Goal: Transaction & Acquisition: Purchase product/service

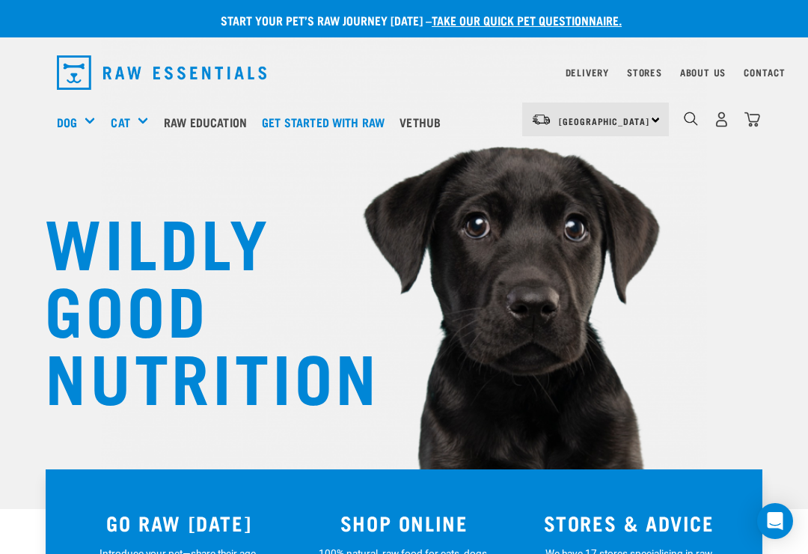
click at [759, 123] on img "dropdown navigation" at bounding box center [753, 120] width 16 height 16
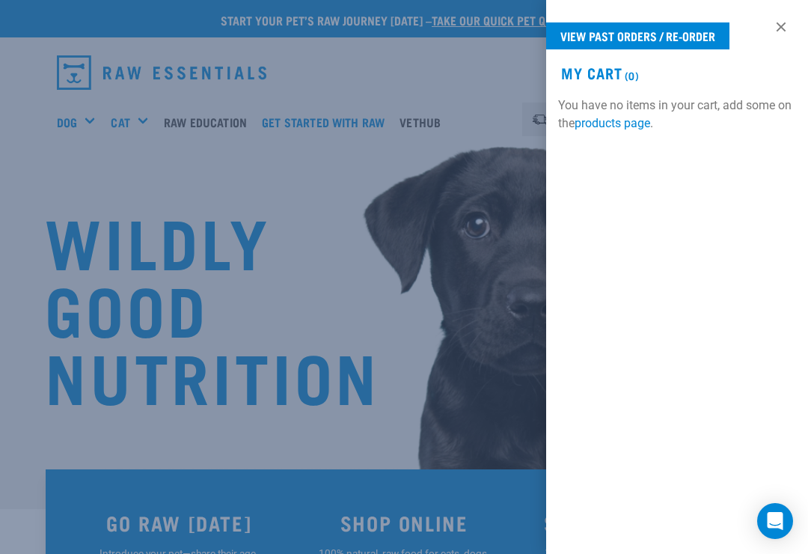
click at [685, 34] on link "View past orders / re-order" at bounding box center [637, 35] width 183 height 27
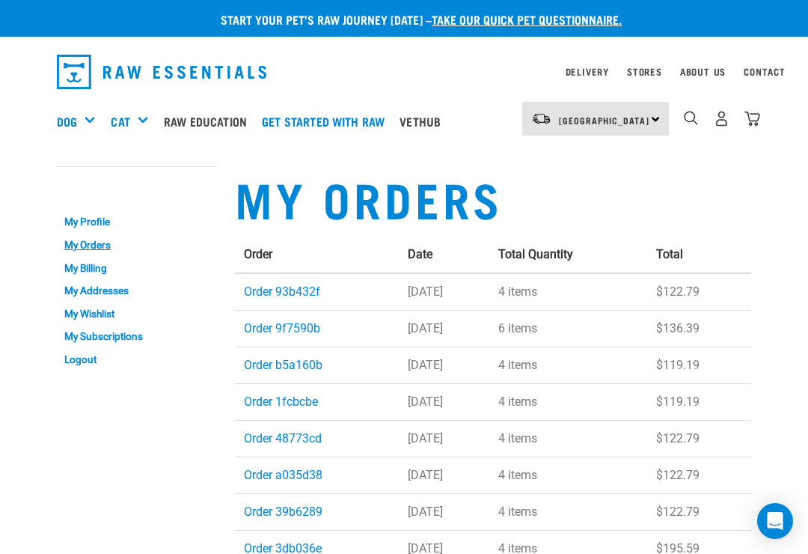
scroll to position [20, 0]
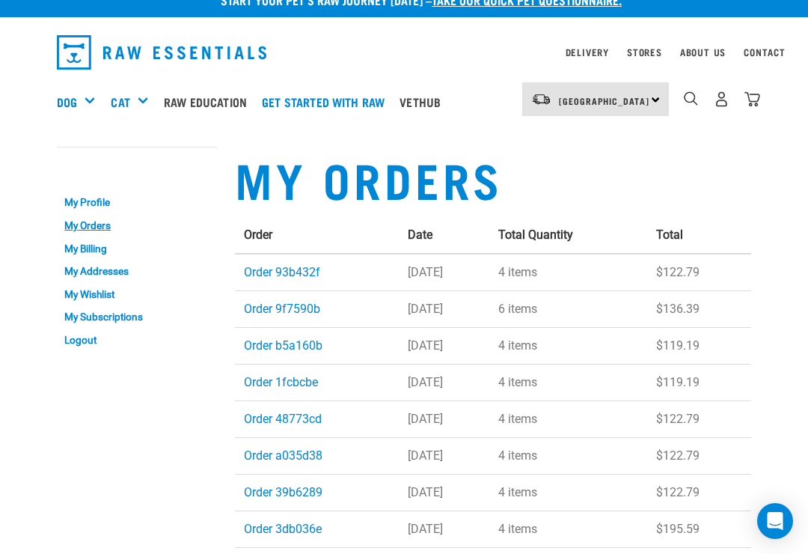
click at [301, 260] on td "Order 93b432f" at bounding box center [317, 272] width 164 height 37
click at [281, 270] on link "Order 93b432f" at bounding box center [282, 272] width 76 height 14
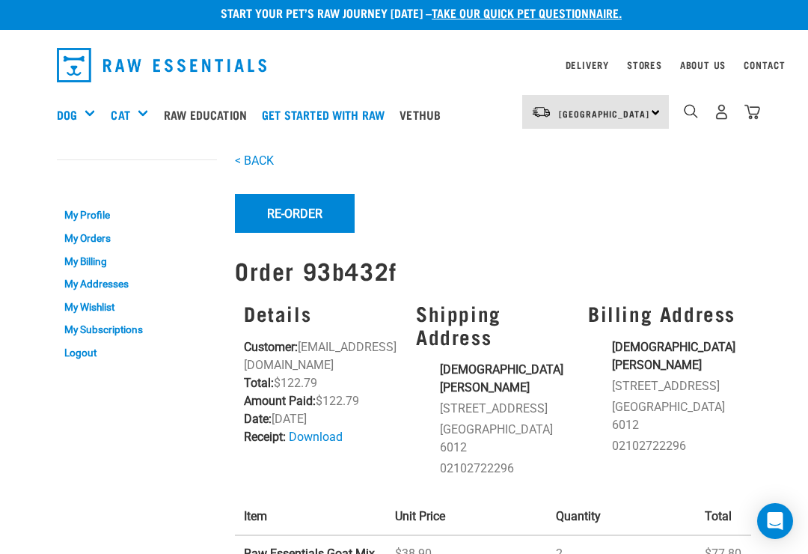
scroll to position [8, 0]
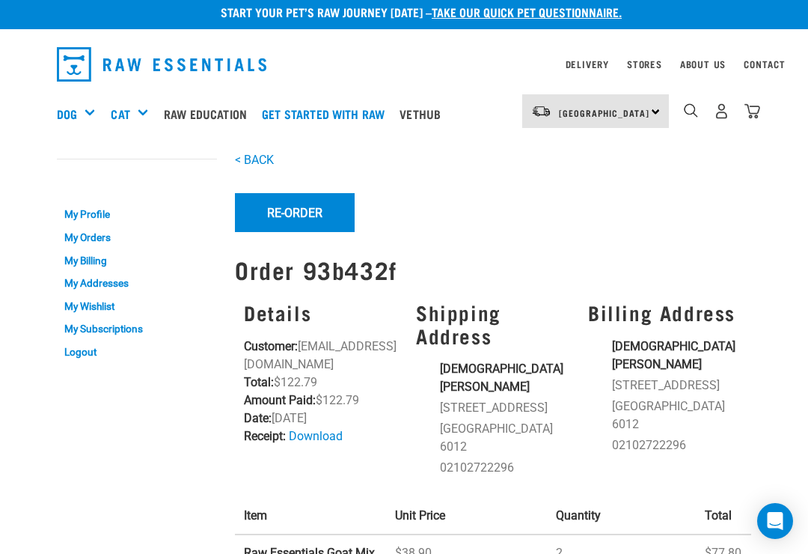
click at [298, 208] on button "Re-Order" at bounding box center [295, 212] width 120 height 39
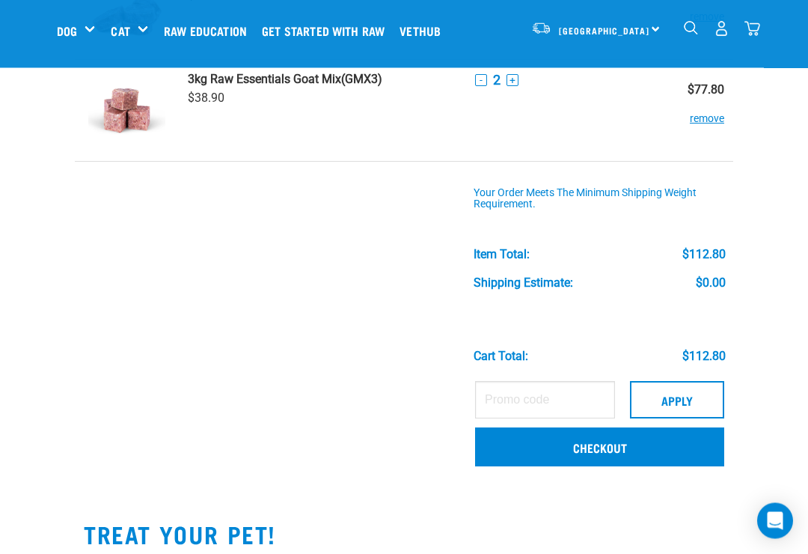
scroll to position [170, 0]
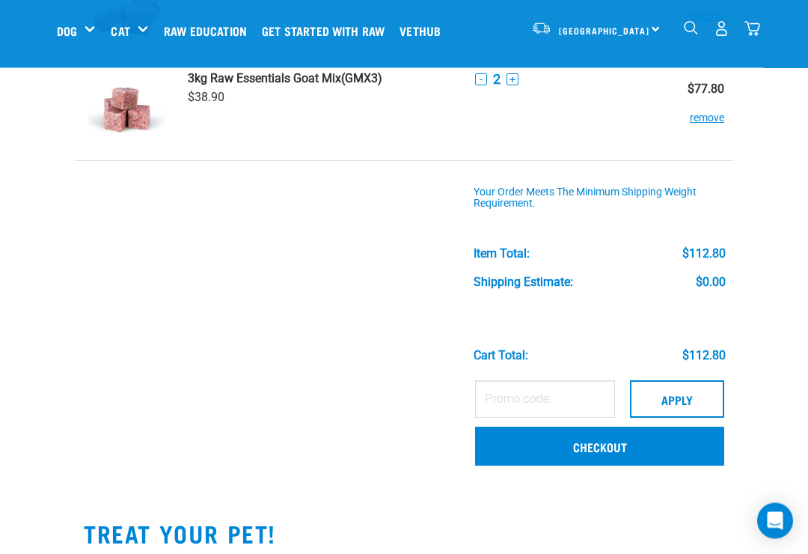
click at [608, 443] on link "Checkout" at bounding box center [599, 446] width 249 height 39
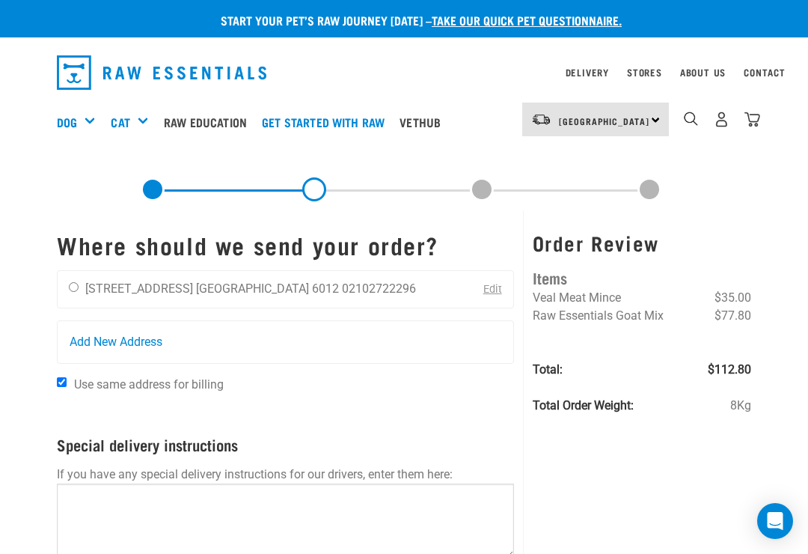
click at [64, 287] on div "[DEMOGRAPHIC_DATA][PERSON_NAME] [STREET_ADDRESS] [GEOGRAPHIC_DATA] 6012 0210272…" at bounding box center [243, 289] width 370 height 37
click at [67, 300] on div "[DEMOGRAPHIC_DATA][PERSON_NAME] [STREET_ADDRESS] [GEOGRAPHIC_DATA] 6012 0210272…" at bounding box center [243, 289] width 370 height 37
click at [66, 280] on div "Jaine Lovell-Gadd 28 Everton Terrace Wellington 6012 02102722296" at bounding box center [243, 289] width 370 height 37
click at [73, 282] on input "radio" at bounding box center [74, 287] width 10 height 10
radio input "true"
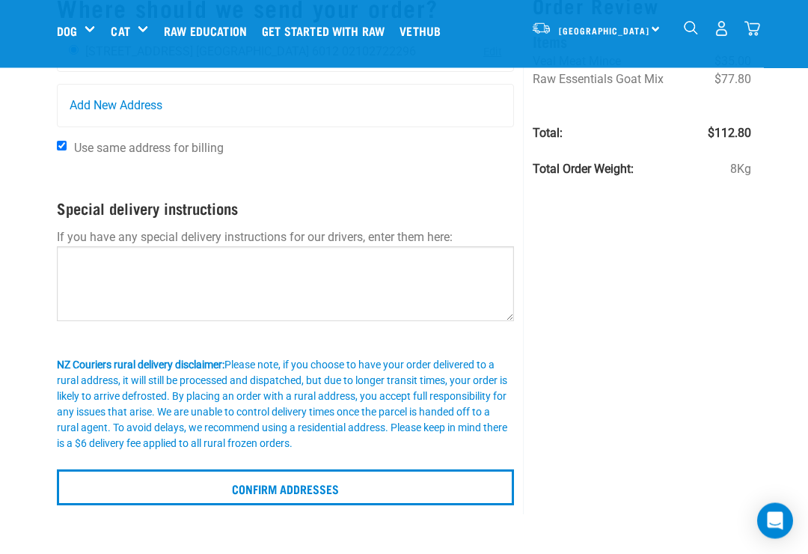
scroll to position [123, 0]
click at [301, 487] on input "Confirm addresses" at bounding box center [285, 487] width 457 height 36
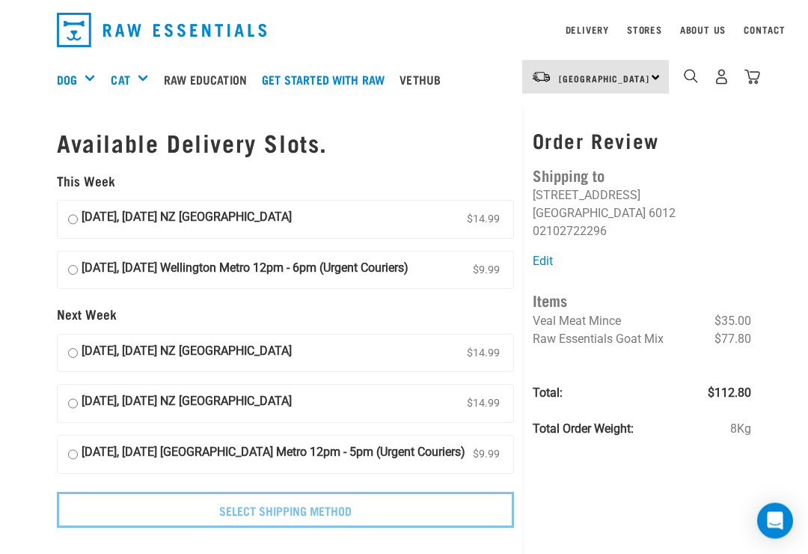
scroll to position [43, 0]
click at [68, 259] on input "[DATE], [DATE] Wellington Metro 12pm - 6pm (Urgent Couriers) $9.99" at bounding box center [73, 270] width 10 height 22
radio input "true"
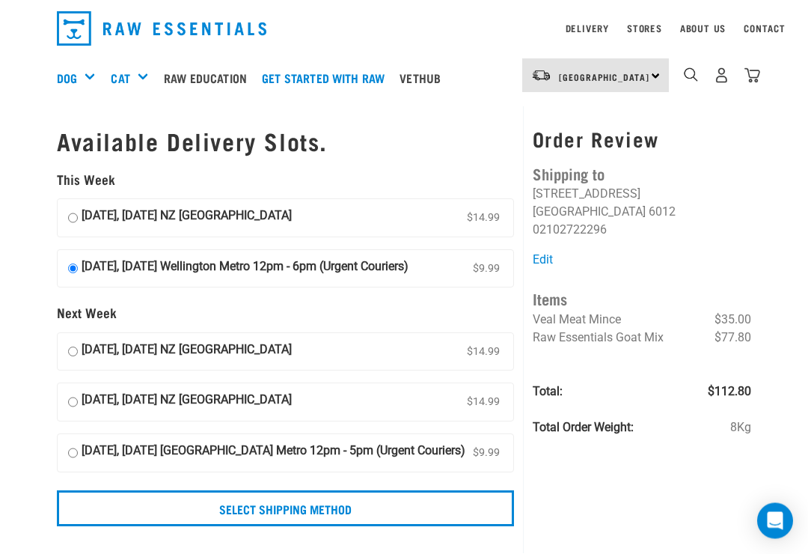
scroll to position [45, 0]
click at [128, 525] on input "Select Shipping Method" at bounding box center [285, 508] width 457 height 36
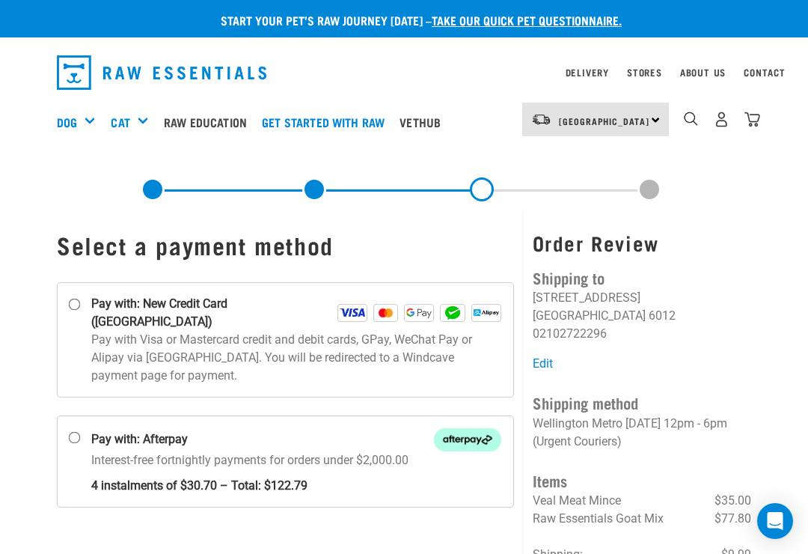
click at [77, 305] on input "Pay with: New Credit Card ([GEOGRAPHIC_DATA])" at bounding box center [75, 305] width 12 height 12
radio input "true"
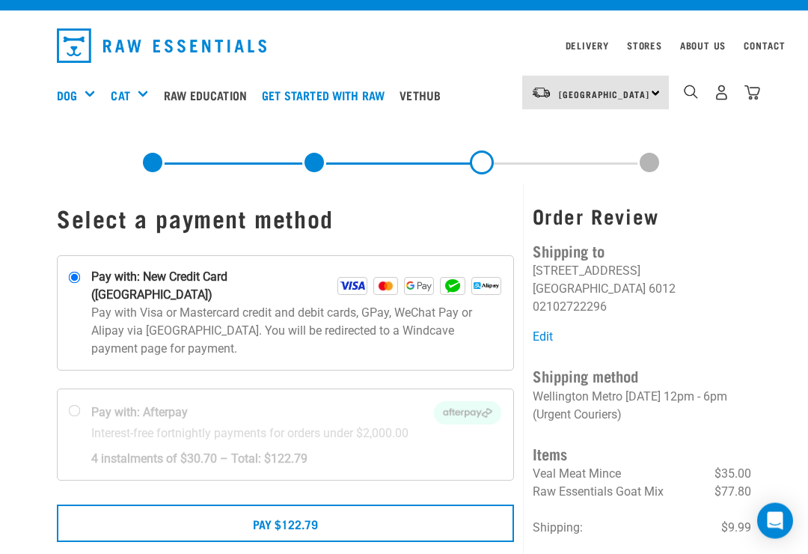
scroll to position [27, 0]
click at [282, 505] on button "Pay $122.79" at bounding box center [285, 523] width 457 height 37
